Goal: Use online tool/utility: Utilize a website feature to perform a specific function

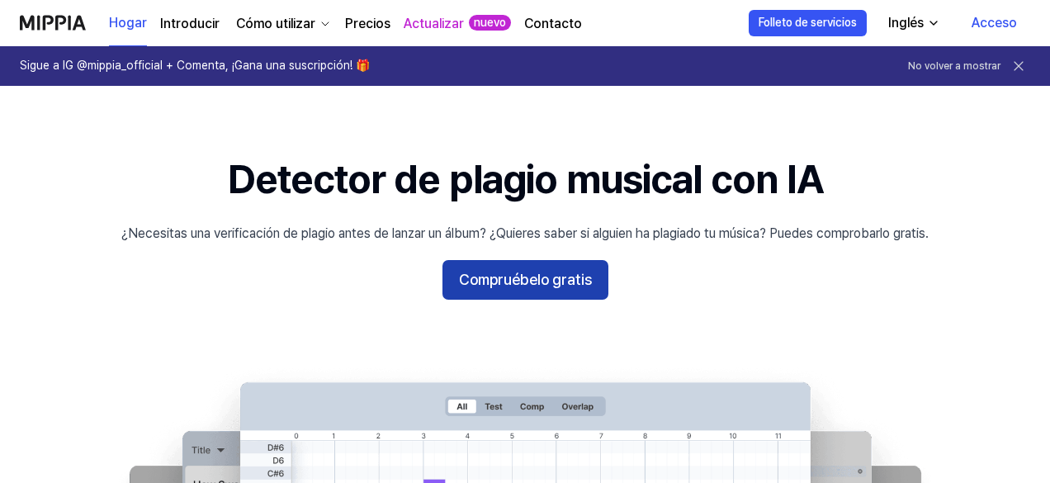
click at [565, 281] on font "Compruébelo gratis" at bounding box center [525, 279] width 133 height 17
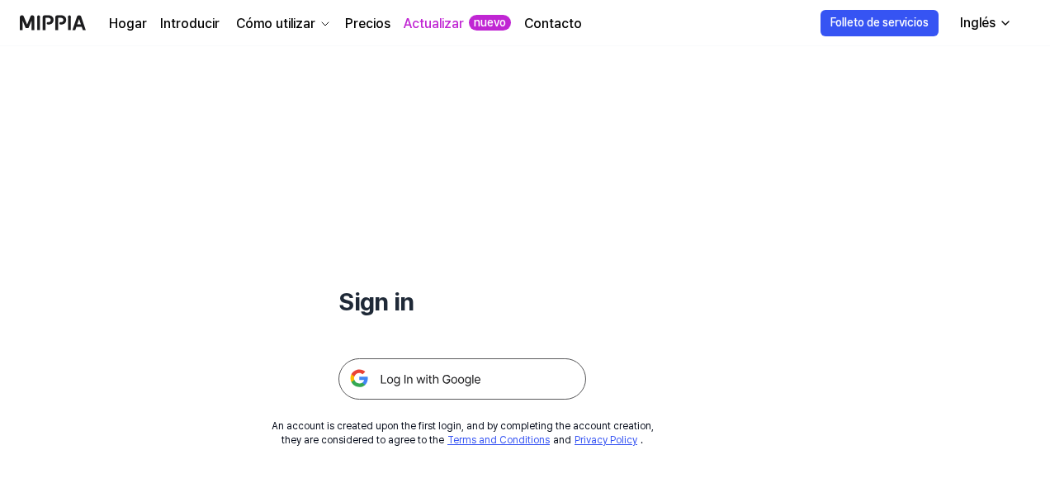
click at [565, 281] on div "Sign in" at bounding box center [462, 222] width 248 height 353
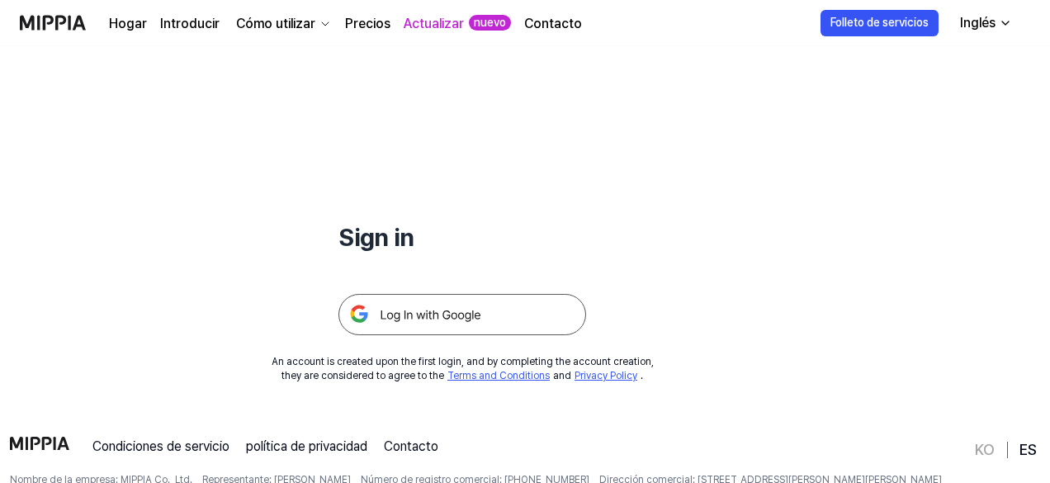
click at [523, 306] on img at bounding box center [462, 314] width 248 height 41
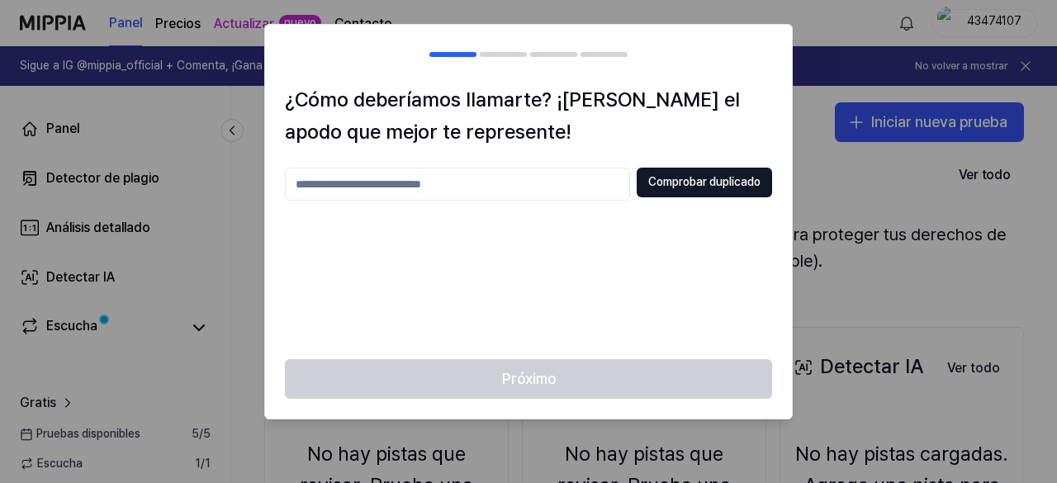
click at [528, 193] on input "text" at bounding box center [457, 184] width 345 height 33
type input "****"
click at [641, 182] on button "Comprobar duplicado" at bounding box center [703, 183] width 135 height 30
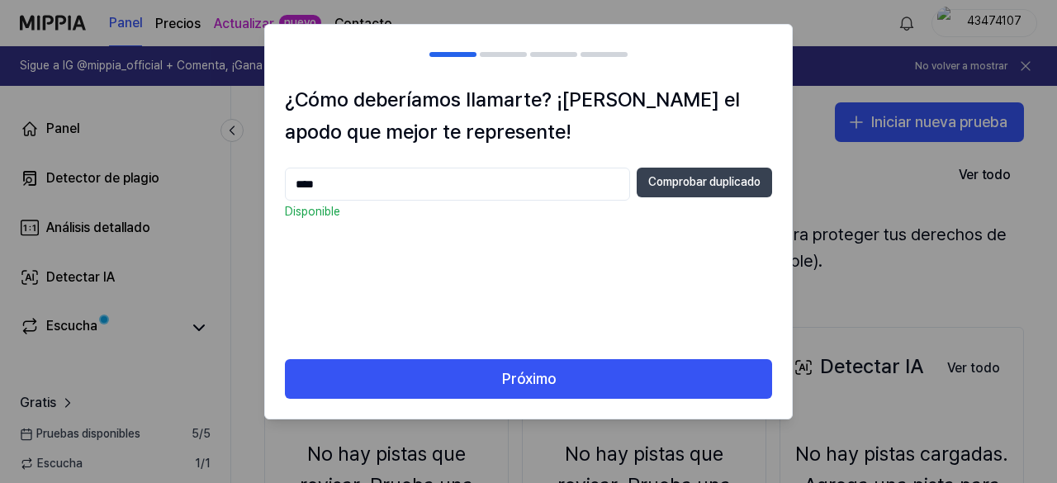
click at [641, 182] on button "Comprobar duplicado" at bounding box center [703, 183] width 135 height 30
click at [679, 197] on div "**** Comprobar duplicado" at bounding box center [528, 184] width 487 height 33
click at [696, 180] on font "Comprobar duplicado" at bounding box center [704, 181] width 112 height 13
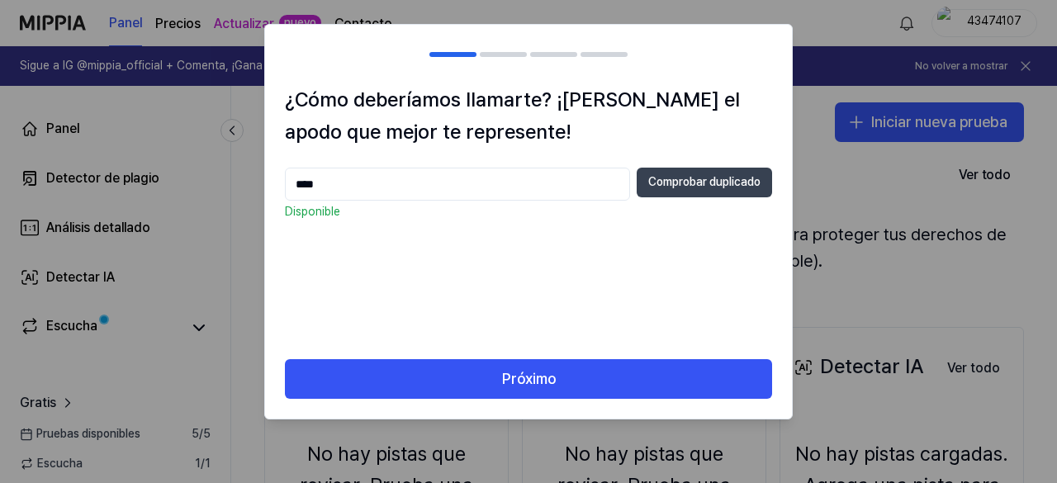
click at [696, 180] on font "Comprobar duplicado" at bounding box center [704, 181] width 112 height 13
click at [496, 54] on div at bounding box center [503, 54] width 47 height 5
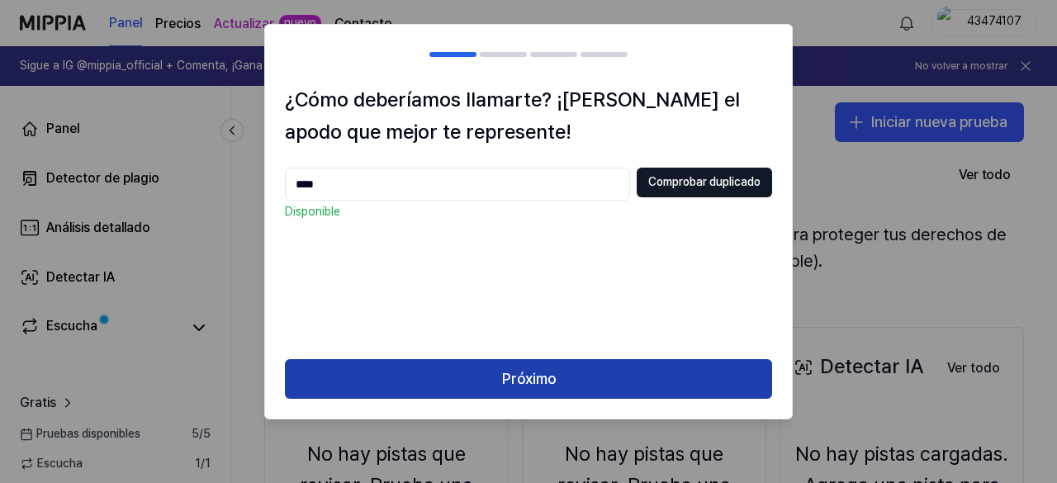
click at [539, 395] on button "Próximo" at bounding box center [528, 379] width 487 height 40
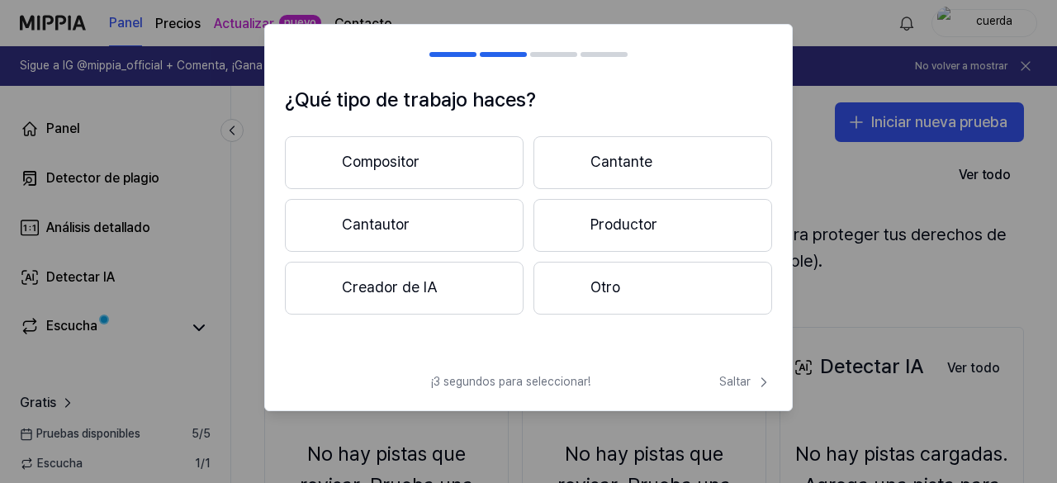
click at [513, 158] on button "Compositor" at bounding box center [404, 162] width 239 height 53
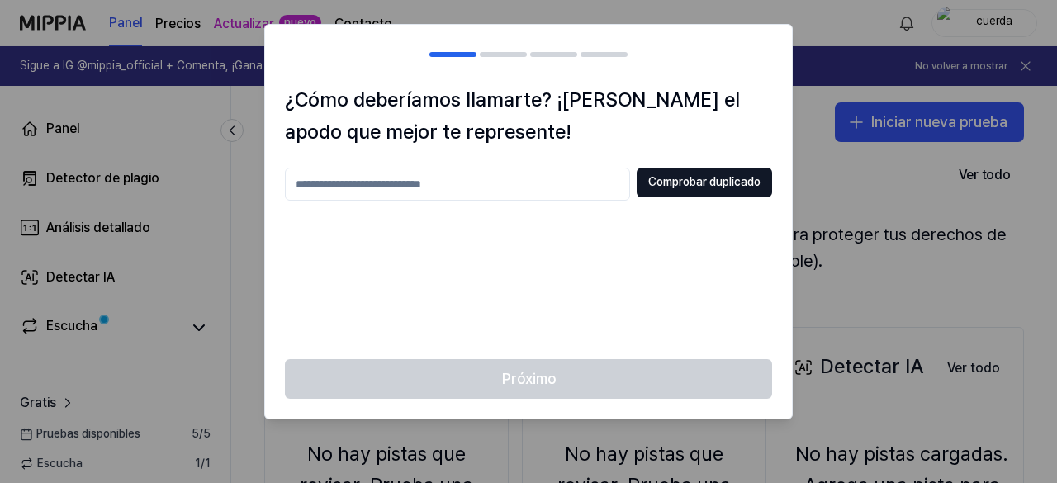
click at [604, 186] on input "text" at bounding box center [457, 184] width 345 height 33
click at [704, 179] on font "Comprobar duplicado" at bounding box center [704, 181] width 112 height 13
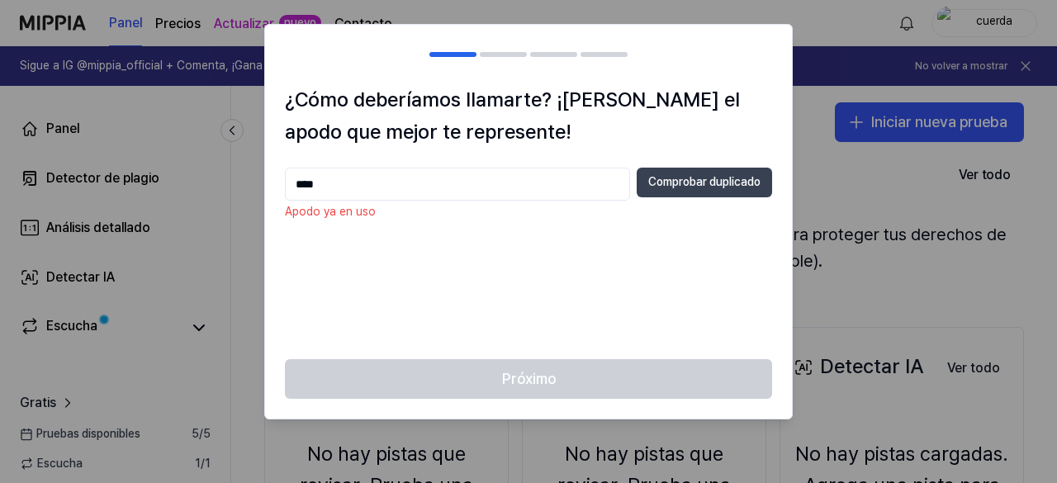
click at [704, 179] on font "Comprobar duplicado" at bounding box center [704, 181] width 112 height 13
click at [563, 170] on input "****" at bounding box center [457, 184] width 345 height 33
type input "****"
click at [674, 180] on font "Comprobar duplicado" at bounding box center [704, 181] width 112 height 13
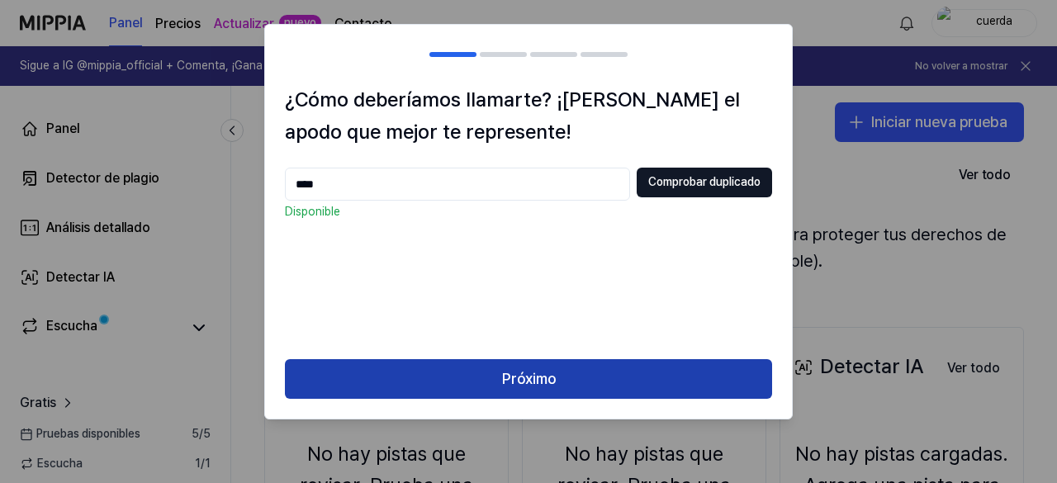
click at [571, 368] on button "Próximo" at bounding box center [528, 379] width 487 height 40
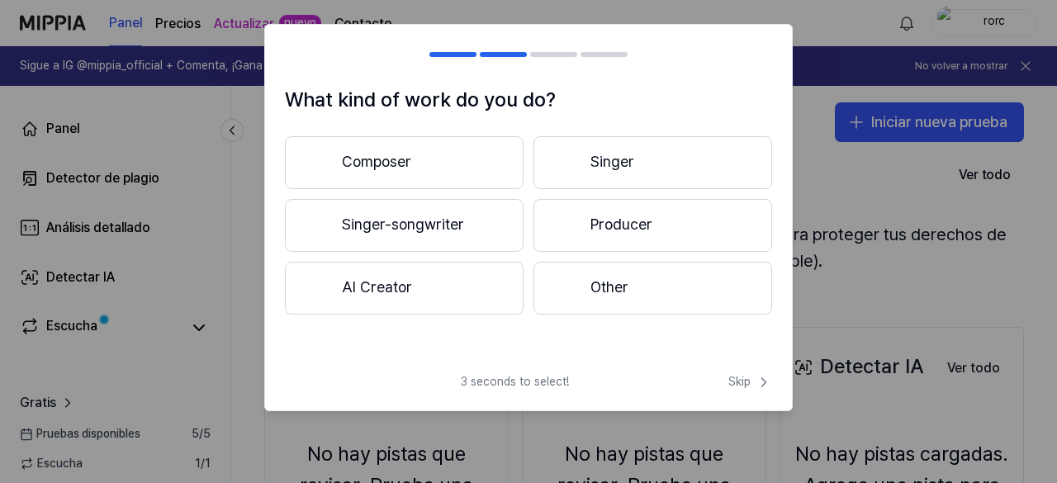
click at [545, 377] on span "3 seconds to select!" at bounding box center [515, 382] width 108 height 17
click at [426, 148] on button "Composer" at bounding box center [404, 162] width 239 height 53
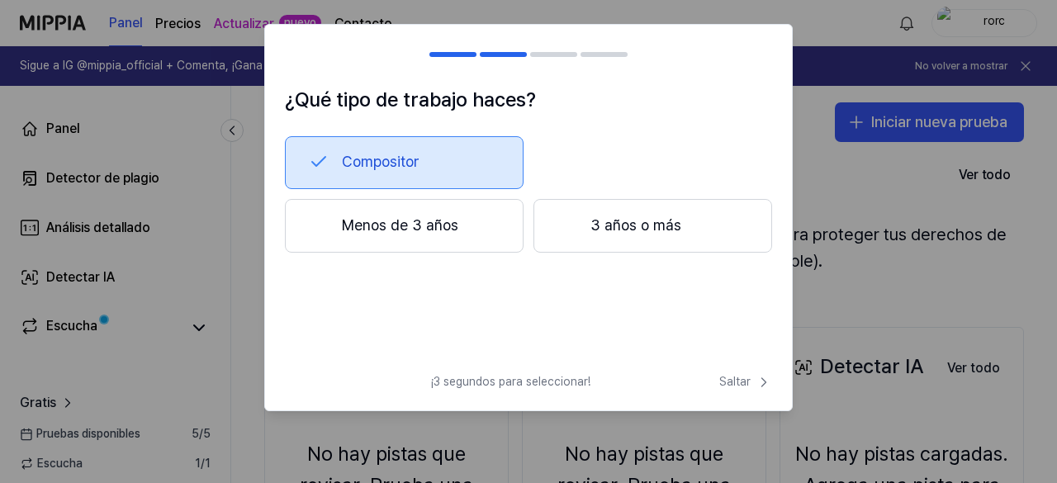
click at [483, 232] on button "Menos de 3 años" at bounding box center [404, 226] width 239 height 54
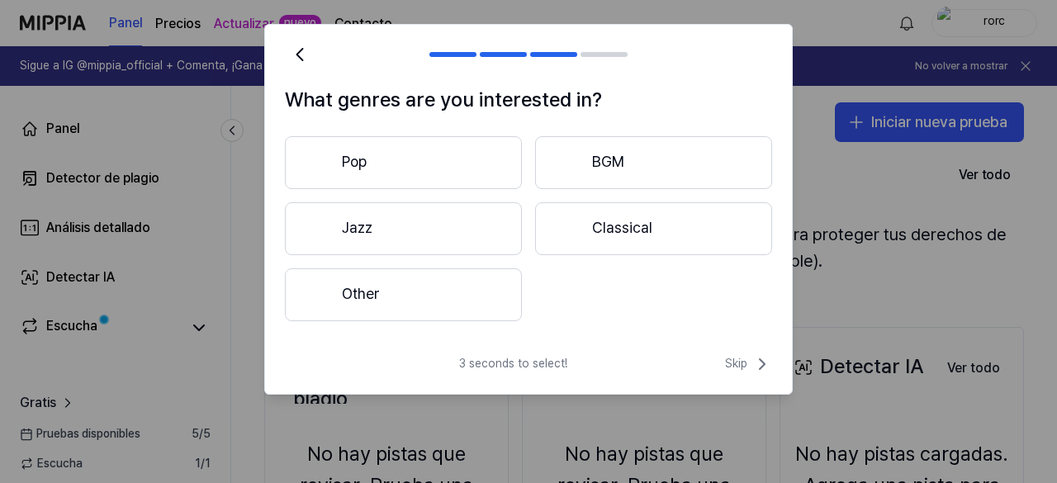
click at [481, 281] on button "Other" at bounding box center [403, 294] width 237 height 53
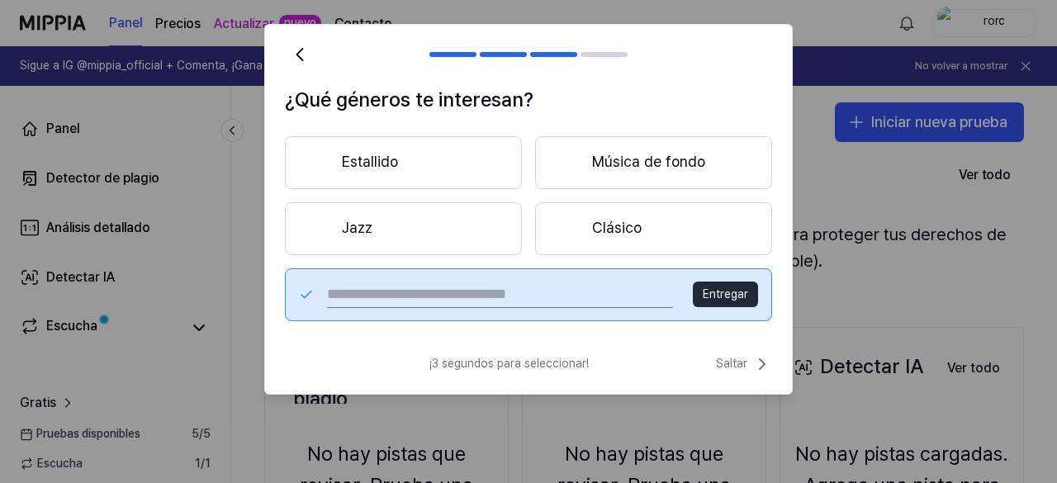
click at [555, 291] on input "text" at bounding box center [500, 294] width 346 height 26
type input "**********"
click at [734, 297] on font "Entregar" at bounding box center [724, 293] width 45 height 13
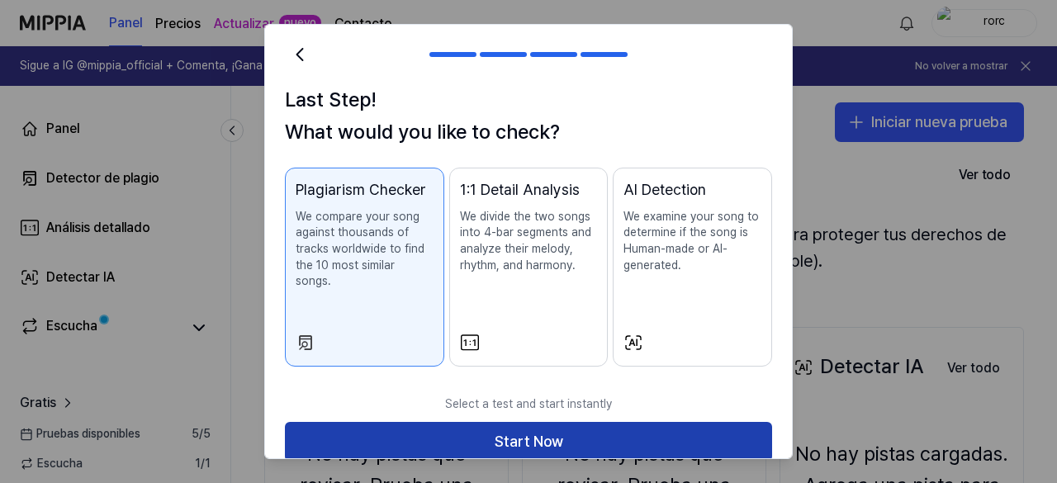
click at [614, 422] on button "Start Now" at bounding box center [528, 442] width 487 height 40
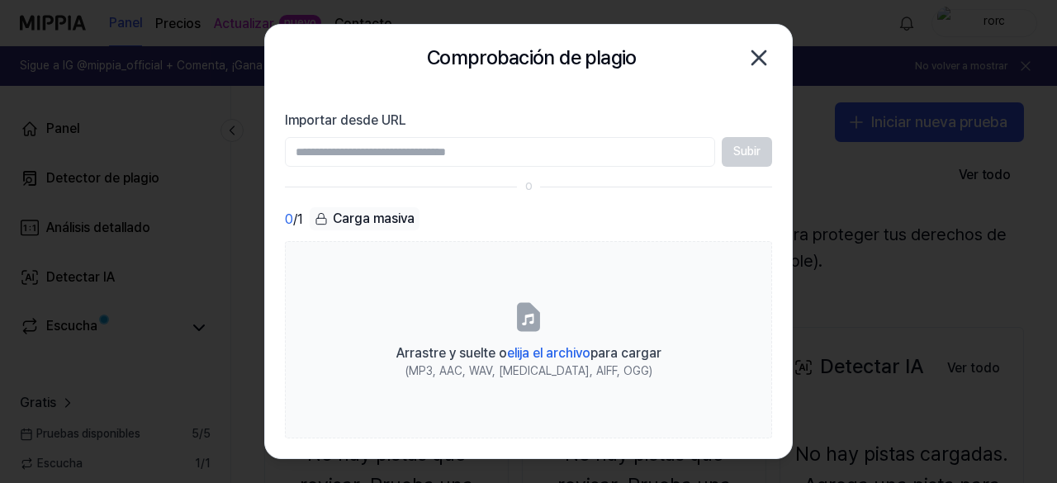
click at [764, 50] on icon "button" at bounding box center [758, 58] width 26 height 26
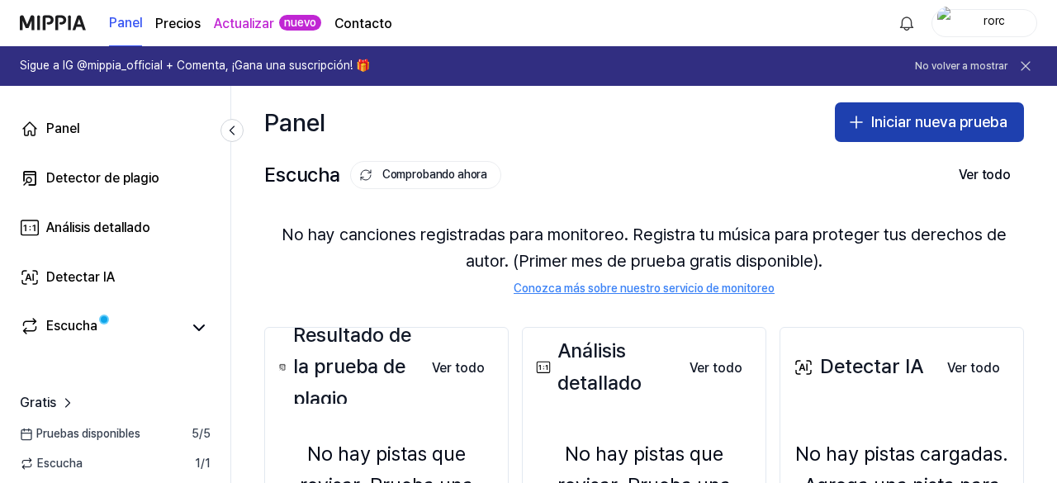
click at [848, 120] on icon "button" at bounding box center [856, 122] width 20 height 20
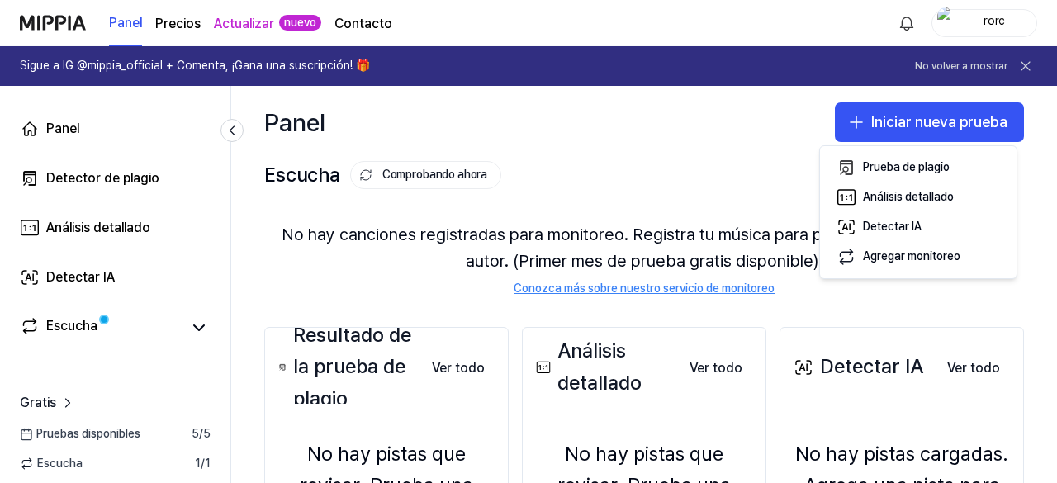
click at [740, 135] on div "Panel Iniciar nueva prueba" at bounding box center [643, 122] width 825 height 73
